Goal: Task Accomplishment & Management: Use online tool/utility

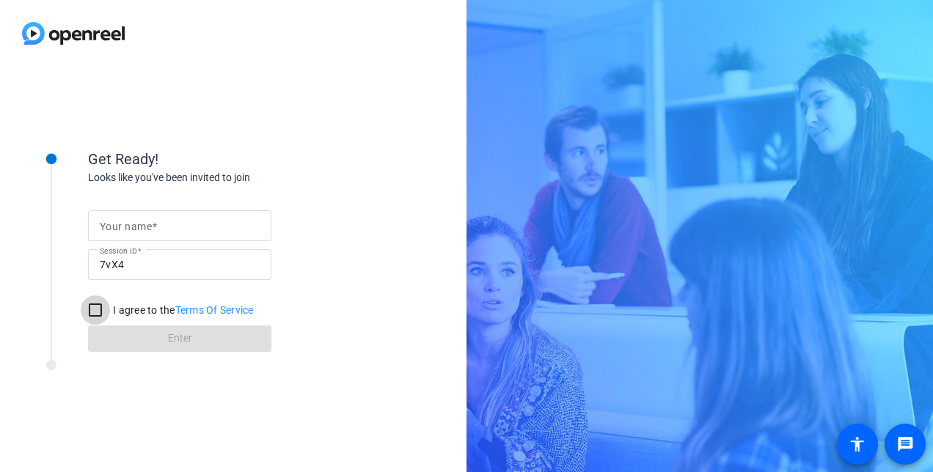
click at [98, 308] on input "I agree to the Terms Of Service" at bounding box center [95, 310] width 29 height 29
checkbox input "true"
click at [148, 226] on mat-label "Your name" at bounding box center [126, 227] width 52 height 12
click at [148, 226] on input "Your name" at bounding box center [180, 226] width 160 height 18
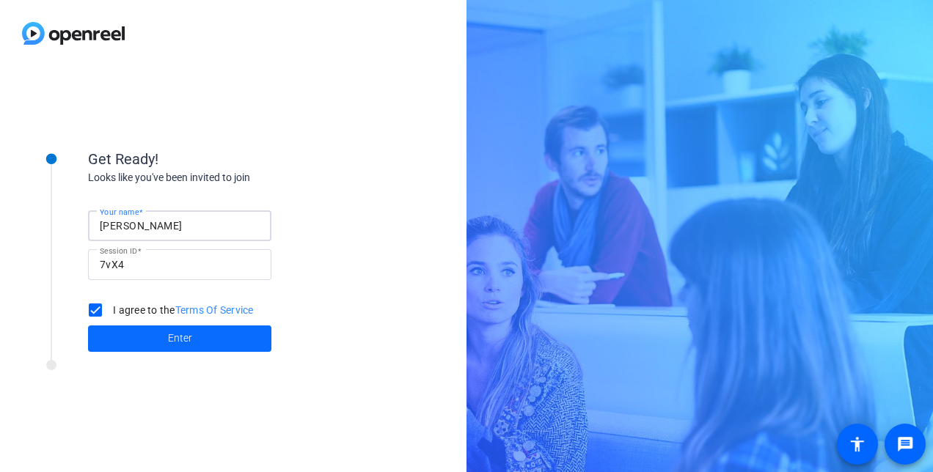
type input "[PERSON_NAME]"
click at [193, 340] on span at bounding box center [179, 338] width 183 height 35
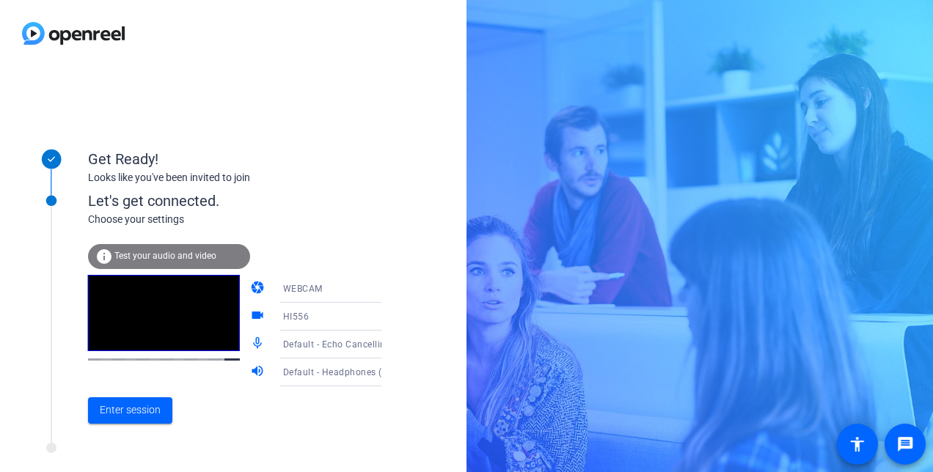
click at [354, 290] on div "WEBCAM" at bounding box center [338, 288] width 110 height 18
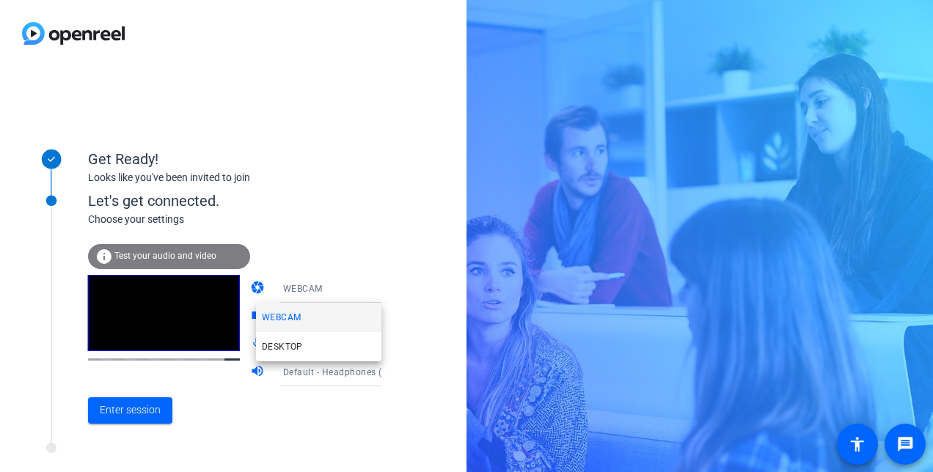
click at [344, 227] on div at bounding box center [466, 236] width 933 height 472
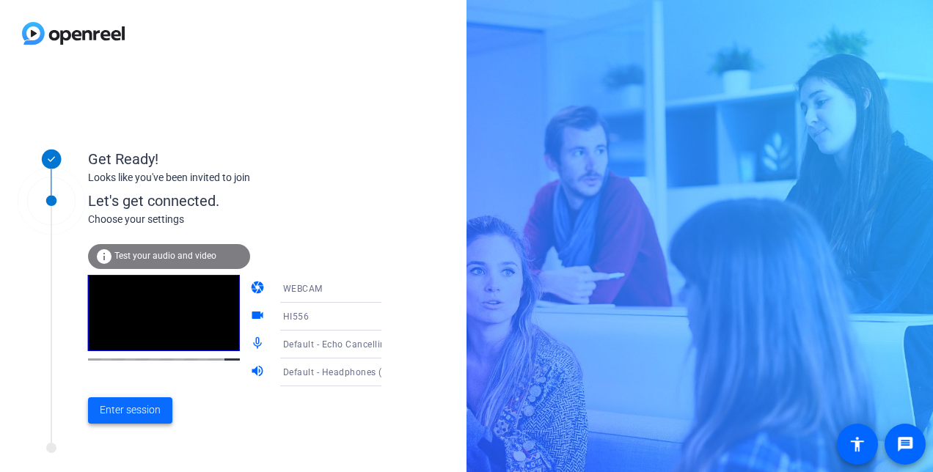
click at [132, 406] on span "Enter session" at bounding box center [130, 410] width 61 height 15
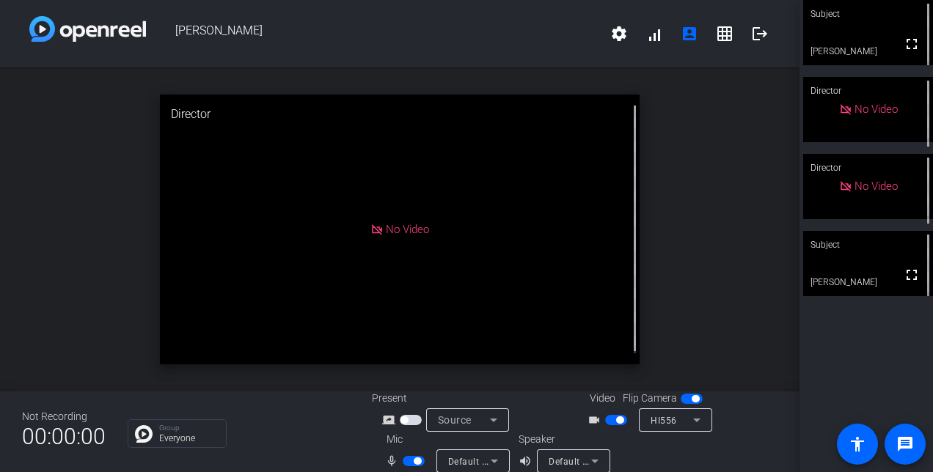
scroll to position [17, 0]
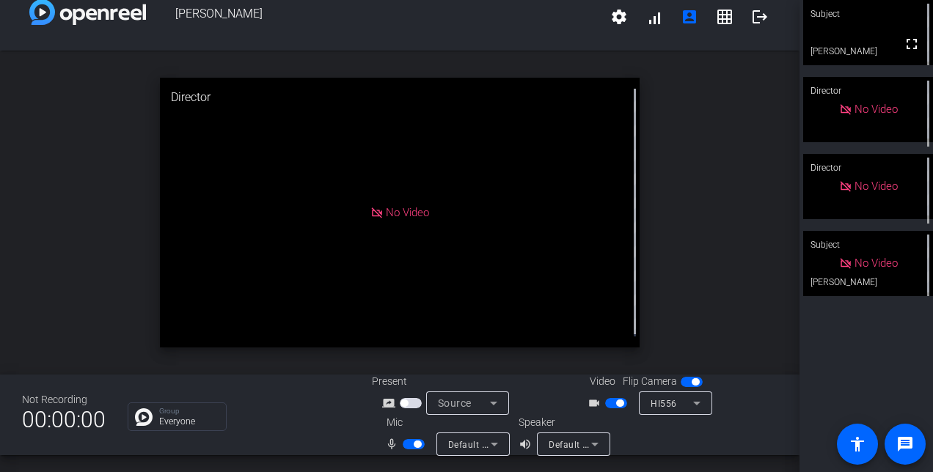
click at [411, 402] on span "button" at bounding box center [411, 403] width 22 height 10
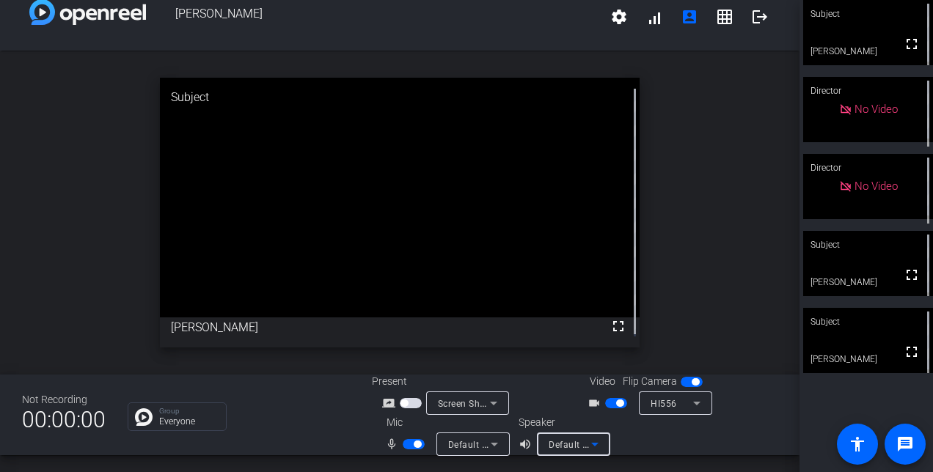
click at [597, 442] on icon at bounding box center [595, 445] width 18 height 18
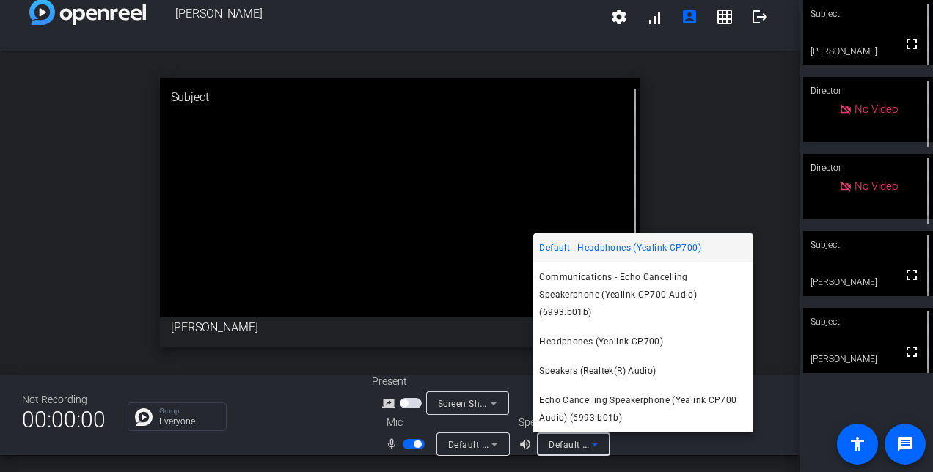
click at [489, 445] on div at bounding box center [466, 236] width 933 height 472
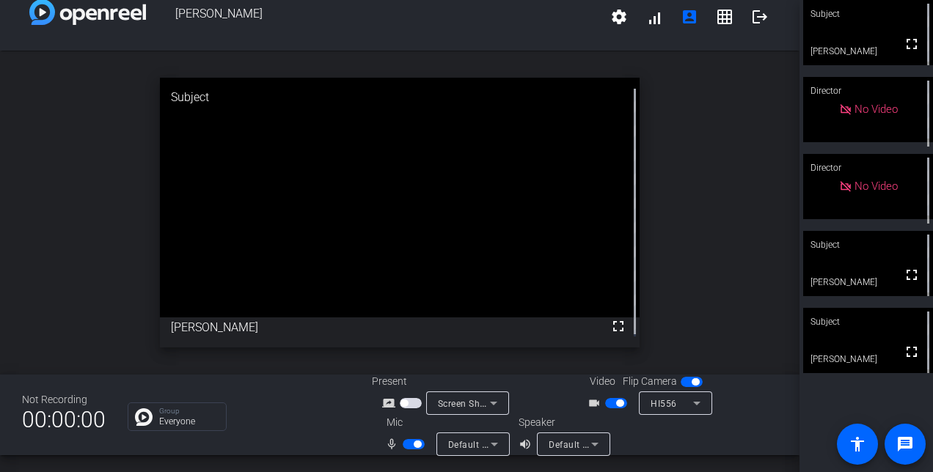
click at [489, 445] on icon at bounding box center [495, 445] width 18 height 18
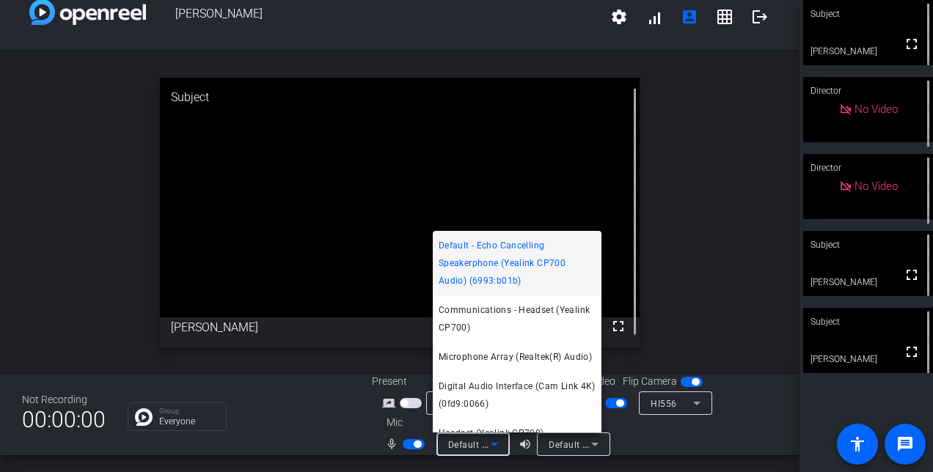
click at [685, 446] on div at bounding box center [466, 236] width 933 height 472
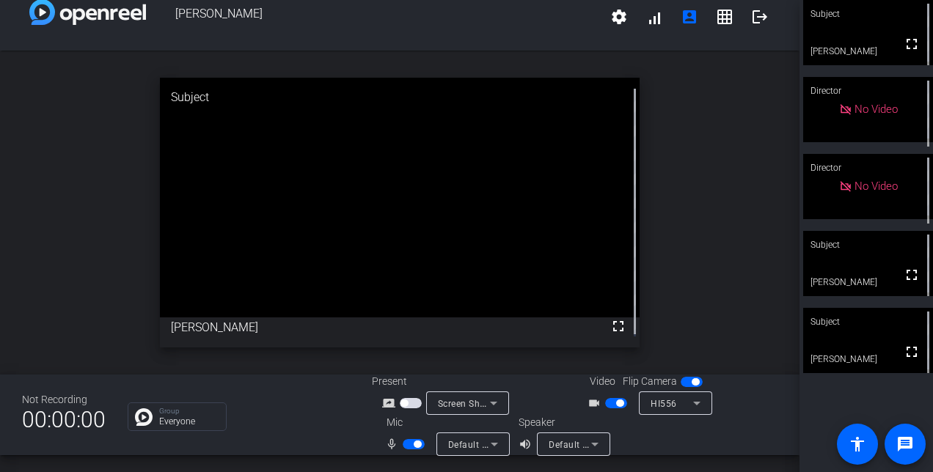
click at [750, 150] on div "open_in_new Subject fullscreen [PERSON_NAME]" at bounding box center [400, 213] width 800 height 324
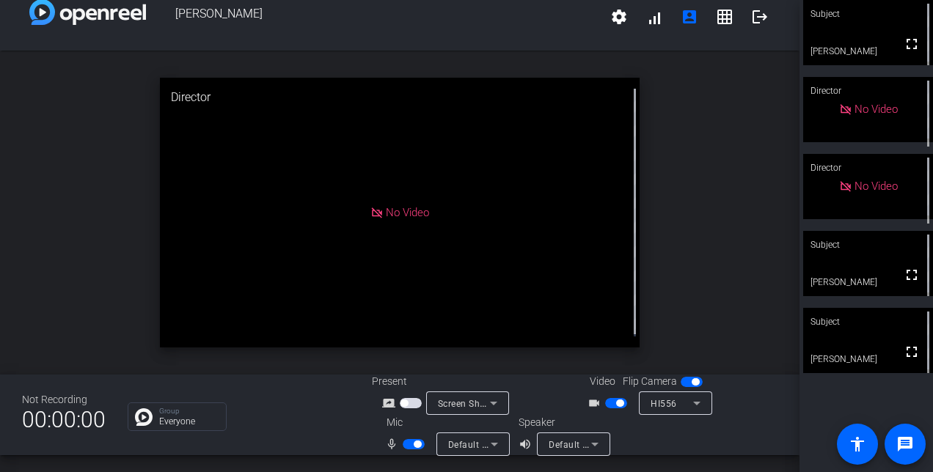
click at [403, 446] on span "button" at bounding box center [414, 444] width 22 height 10
click at [417, 445] on span "button" at bounding box center [414, 444] width 22 height 10
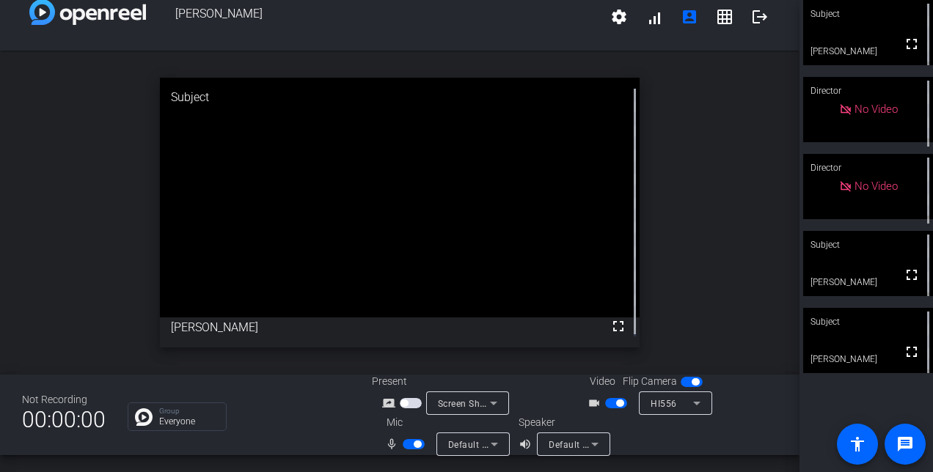
click at [406, 442] on span "button" at bounding box center [414, 444] width 22 height 10
click at [414, 444] on span "button" at bounding box center [414, 444] width 22 height 10
click at [407, 444] on span "button" at bounding box center [414, 444] width 22 height 10
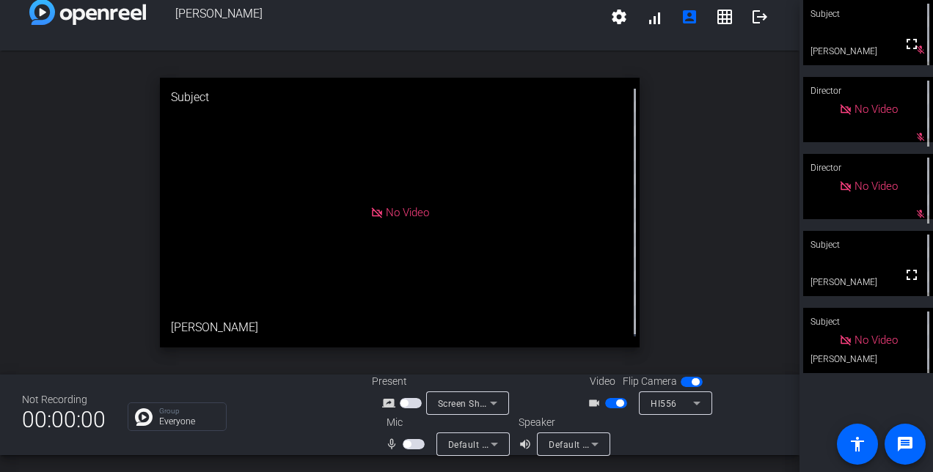
click at [414, 442] on span "button" at bounding box center [414, 444] width 22 height 10
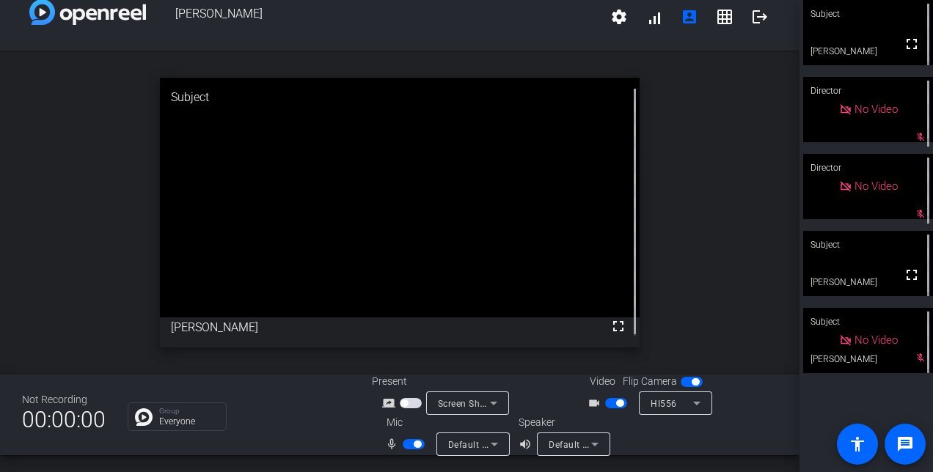
click at [408, 445] on span "button" at bounding box center [414, 444] width 22 height 10
click at [417, 445] on span "button" at bounding box center [414, 444] width 22 height 10
click at [403, 446] on span "button" at bounding box center [414, 444] width 22 height 10
click at [415, 445] on span "button" at bounding box center [414, 444] width 22 height 10
